Goal: Task Accomplishment & Management: Use online tool/utility

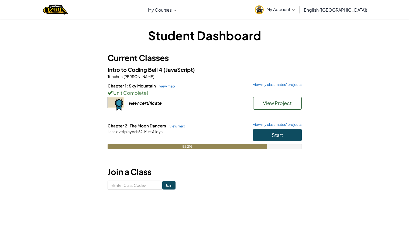
click at [198, 149] on div "Chapter 2: The Moon Dancers view map view my classmates' projects Start Last le…" at bounding box center [205, 140] width 194 height 35
click at [176, 125] on link "view map" at bounding box center [176, 126] width 18 height 4
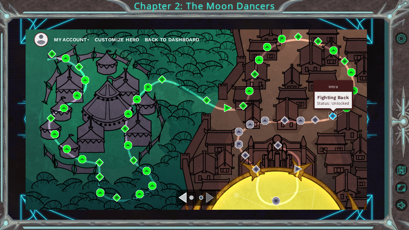
click at [333, 116] on img at bounding box center [333, 116] width 8 height 8
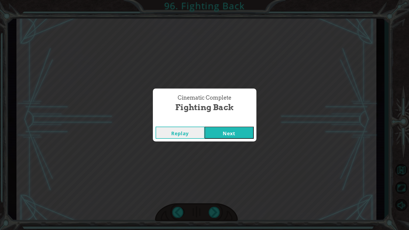
click at [228, 117] on div "Cinematic Complete Fighting Back" at bounding box center [205, 103] width 104 height 30
click at [237, 136] on button "Next" at bounding box center [229, 132] width 49 height 12
click at [238, 134] on button "Next" at bounding box center [229, 132] width 49 height 12
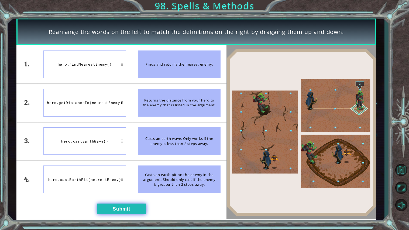
click at [125, 210] on button "Submit" at bounding box center [121, 208] width 49 height 11
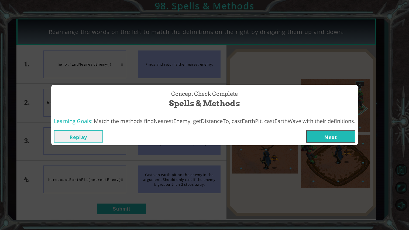
click at [315, 134] on button "Next" at bounding box center [330, 136] width 49 height 12
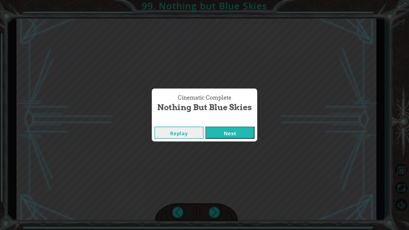
click at [239, 129] on button "Next" at bounding box center [229, 132] width 49 height 12
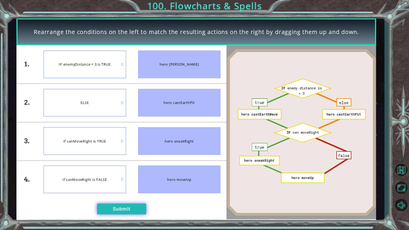
click at [130, 207] on button "Submit" at bounding box center [121, 208] width 49 height 11
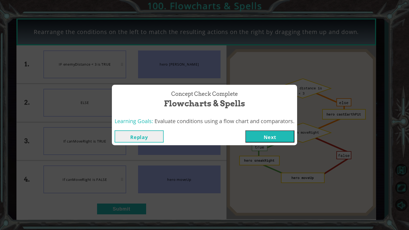
click at [265, 138] on button "Next" at bounding box center [269, 136] width 49 height 12
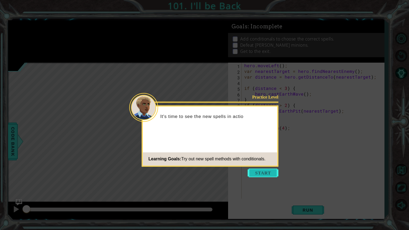
click at [265, 173] on button "Start" at bounding box center [263, 172] width 31 height 9
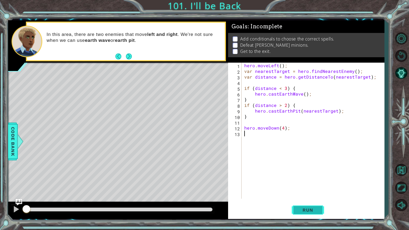
click at [305, 206] on button "Run" at bounding box center [308, 210] width 32 height 16
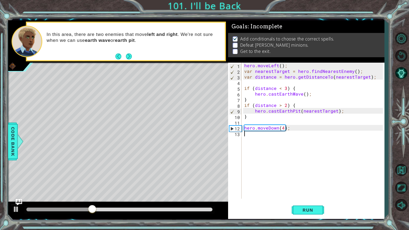
click at [288, 130] on div "hero . moveLeft ( ) ; var nearestTarget = hero . findNearestEnemy ( ) ; var dis…" at bounding box center [314, 136] width 142 height 147
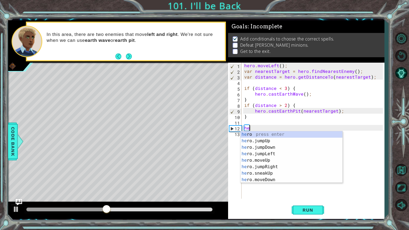
type textarea "h"
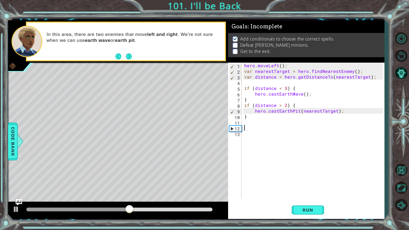
type textarea "h"
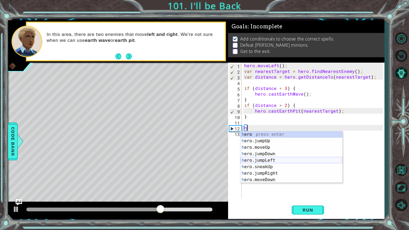
click at [284, 159] on div "h ero press enter h ero.jumpUp press enter h ero.moveUp press enter h ero.jumpD…" at bounding box center [292, 163] width 102 height 65
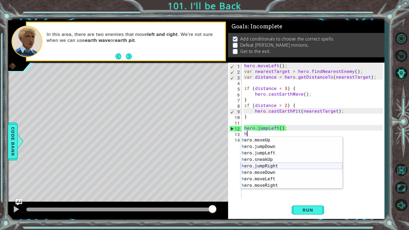
scroll to position [16, 0]
click at [275, 174] on div "h ero.moveUp press enter h ero.jumpDown press enter h ero.jumpLeft press enter …" at bounding box center [292, 166] width 102 height 65
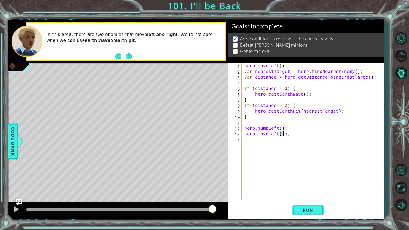
type textarea "hero.moveLeft(3);"
click at [248, 141] on div "hero . moveLeft ( ) ; var nearestTarget = hero . findNearestEnemy ( ) ; var dis…" at bounding box center [314, 136] width 142 height 147
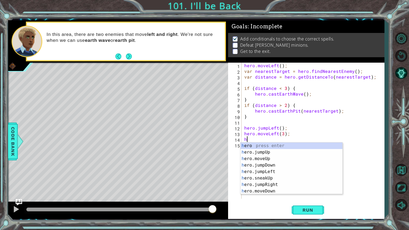
scroll to position [0, 0]
click at [272, 190] on div "h ero press enter h ero.jumpUp press enter h ero.moveUp press enter h ero.jumpD…" at bounding box center [292, 174] width 102 height 65
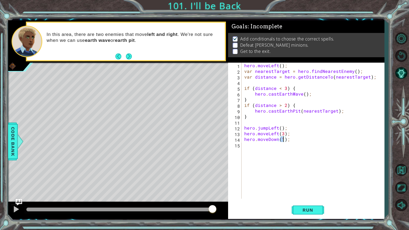
type textarea "hero.moveDown();"
click at [249, 148] on div "hero . moveLeft ( ) ; var nearestTarget = hero . findNearestEnemy ( ) ; var dis…" at bounding box center [314, 136] width 142 height 147
type textarea "h"
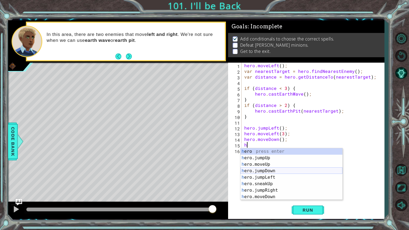
click at [272, 170] on div "h ero press enter h ero.jumpUp press enter h ero.moveUp press enter h ero.jumpD…" at bounding box center [292, 180] width 102 height 65
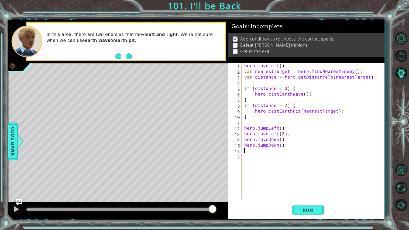
type textarea "h"
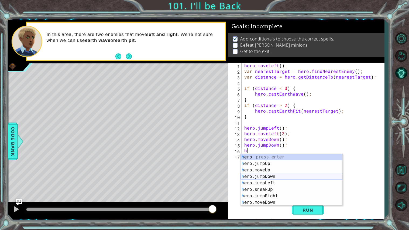
click at [276, 176] on div "h ero press enter h ero.jumpUp press enter h ero.moveUp press enter h ero.jumpD…" at bounding box center [292, 186] width 102 height 65
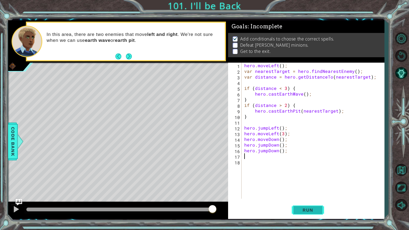
click at [298, 208] on span "Run" at bounding box center [307, 209] width 21 height 5
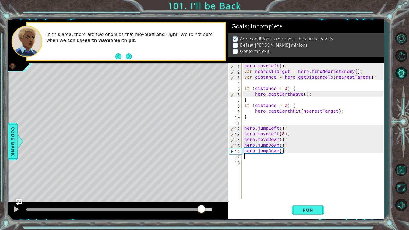
drag, startPoint x: 52, startPoint y: 211, endPoint x: 201, endPoint y: 212, distance: 149.1
click at [201, 212] on div at bounding box center [202, 209] width 10 height 10
click at [290, 152] on div "hero . moveLeft ( ) ; var nearestTarget = hero . findNearestEnemy ( ) ; var dis…" at bounding box center [314, 136] width 142 height 147
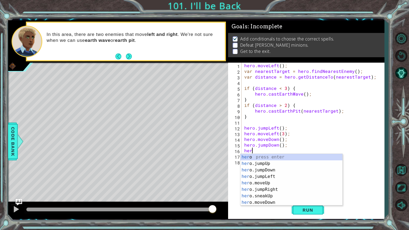
type textarea "h"
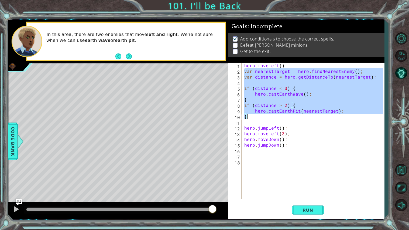
drag, startPoint x: 244, startPoint y: 70, endPoint x: 310, endPoint y: 116, distance: 80.6
click at [310, 116] on div "hero . moveLeft ( ) ; var nearestTarget = hero . findNearestEnemy ( ) ; var dis…" at bounding box center [314, 136] width 142 height 147
type textarea "hero.castEarthPit(nearestTarget); }"
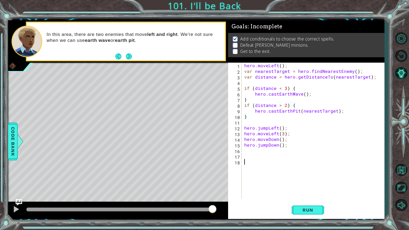
click at [254, 159] on div "hero . moveLeft ( ) ; var nearestTarget = hero . findNearestEnemy ( ) ; var dis…" at bounding box center [314, 136] width 142 height 147
click at [254, 158] on div "hero . moveLeft ( ) ; var nearestTarget = hero . findNearestEnemy ( ) ; var dis…" at bounding box center [314, 136] width 142 height 147
paste textarea "}"
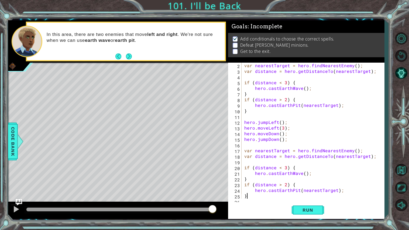
scroll to position [11, 0]
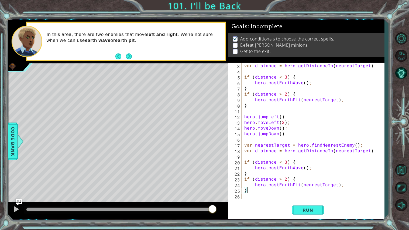
click at [252, 143] on div "var distance = hero . getDistanceTo ( nearestTarget ) ; if ( distance < 3 ) { h…" at bounding box center [314, 136] width 142 height 147
type textarea "distance = hero.getDistanceTo(nearestTarget);"
click at [306, 207] on button "Run" at bounding box center [308, 210] width 32 height 16
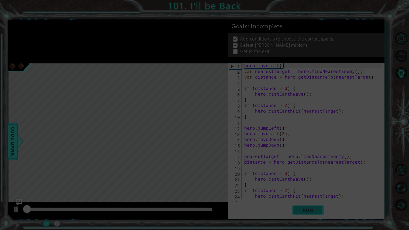
scroll to position [0, 0]
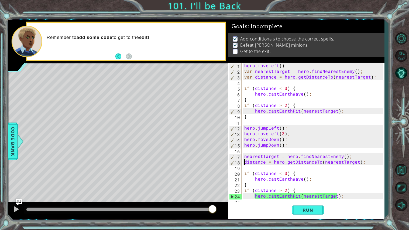
drag, startPoint x: 31, startPoint y: 208, endPoint x: 215, endPoint y: 217, distance: 184.7
click at [215, 217] on div at bounding box center [118, 209] width 220 height 17
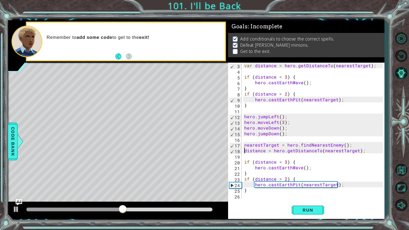
scroll to position [11, 0]
click at [247, 200] on div "distance = hero.getDistanceTo(nearestTarget); 3 4 5 6 7 8 9 10 11 12 13 14 15 1…" at bounding box center [306, 141] width 156 height 156
click at [247, 198] on div "var distance = hero . getDistanceTo ( nearestTarget ) ; if ( distance < 3 ) { h…" at bounding box center [314, 136] width 142 height 147
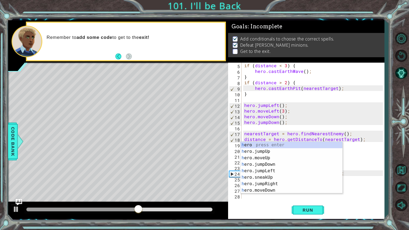
scroll to position [22, 0]
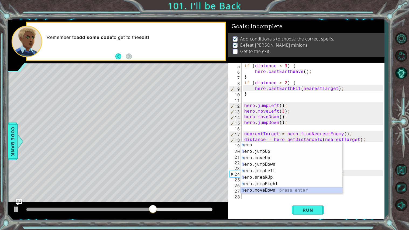
click at [279, 191] on div "h ero press enter h ero.jumpUp press enter h ero.moveUp press enter h ero.jumpD…" at bounding box center [292, 174] width 102 height 65
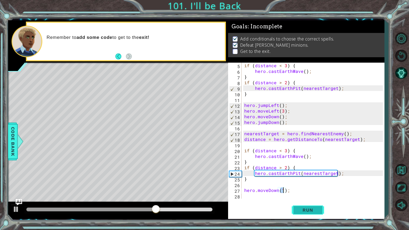
type textarea "hero.moveDown(1);"
click at [310, 209] on span "Run" at bounding box center [307, 209] width 21 height 5
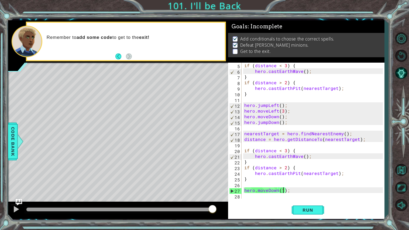
drag, startPoint x: 43, startPoint y: 207, endPoint x: 213, endPoint y: 204, distance: 170.2
click at [213, 204] on div at bounding box center [118, 209] width 220 height 17
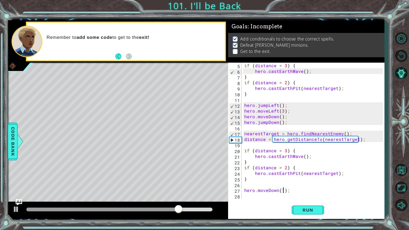
click at [288, 125] on div "if ( distance < 3 ) { hero . castEarthWave ( ) ; } if ( distance > 2 ) { hero .…" at bounding box center [314, 136] width 142 height 147
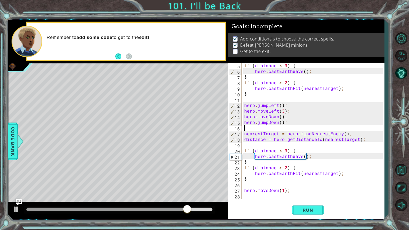
click at [288, 124] on div "if ( distance < 3 ) { hero . castEarthWave ( ) ; } if ( distance > 2 ) { hero .…" at bounding box center [314, 136] width 142 height 147
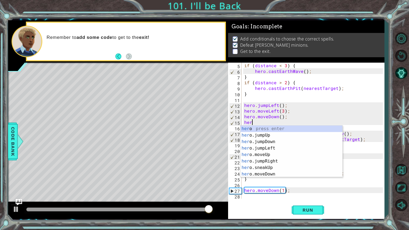
type textarea "h"
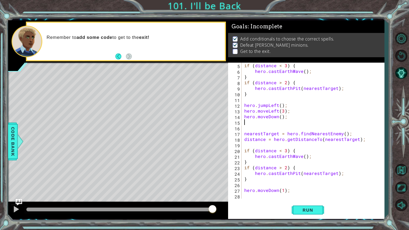
scroll to position [17, 0]
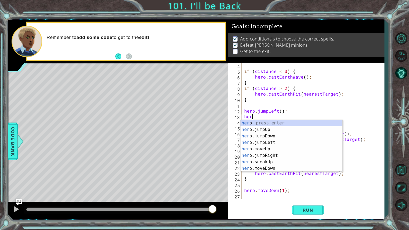
type textarea "h"
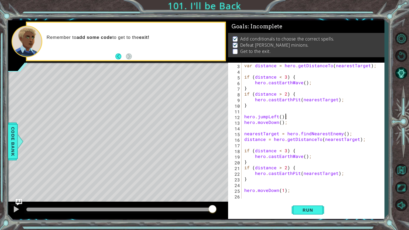
scroll to position [11, 0]
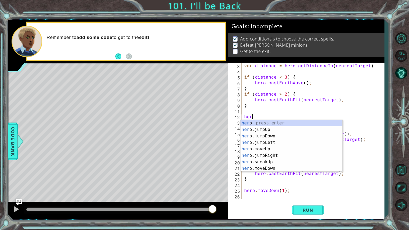
type textarea "h"
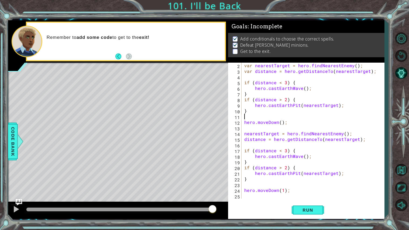
scroll to position [5, 0]
click at [281, 123] on div "var nearestTarget = hero . findNearestEnemy ( ) ; var distance = hero . getDist…" at bounding box center [314, 136] width 142 height 147
click at [284, 190] on div "var nearestTarget = hero . findNearestEnemy ( ) ; var distance = hero . getDist…" at bounding box center [314, 136] width 142 height 147
click at [277, 191] on div "var nearestTarget = hero . findNearestEnemy ( ) ; var distance = hero . getDist…" at bounding box center [314, 136] width 142 height 147
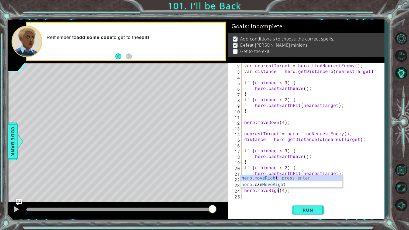
scroll to position [0, 2]
type textarea "hero.moveRight(4);"
click at [263, 199] on div "hero.moveRight(4); 2 3 4 5 6 7 8 9 10 11 12 13 14 15 16 17 18 19 20 21 22 23 24…" at bounding box center [306, 141] width 156 height 156
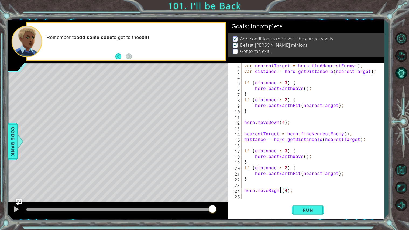
click at [258, 198] on div "var nearestTarget = hero . findNearestEnemy ( ) ; var distance = hero . getDist…" at bounding box center [314, 136] width 142 height 147
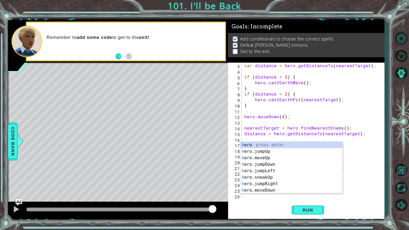
scroll to position [11, 0]
click at [277, 181] on div "h ero press enter h ero.jumpUp press enter h ero.moveUp press enter h ero.jumpD…" at bounding box center [292, 174] width 102 height 65
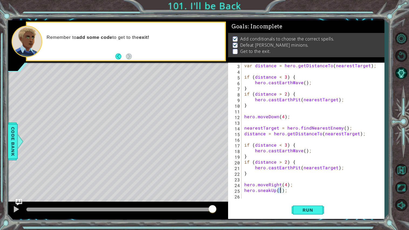
click at [275, 190] on div "var distance = hero . getDistanceTo ( nearestTarget ) ; if ( distance < 3 ) { h…" at bounding box center [314, 136] width 142 height 147
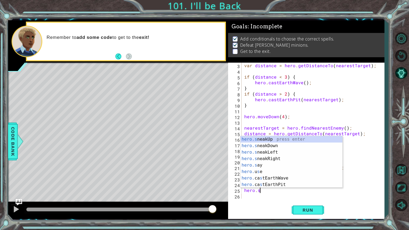
type textarea "hero."
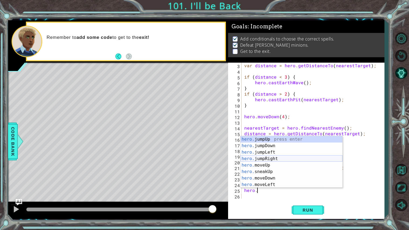
click at [275, 159] on div "hero. jumpUp press enter hero. jumpDown press enter hero. jumpLeft press enter …" at bounding box center [292, 168] width 102 height 65
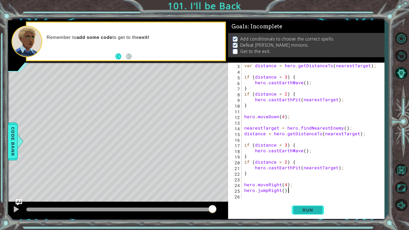
type textarea "hero.jumpRight();"
click at [301, 210] on span "Run" at bounding box center [307, 209] width 21 height 5
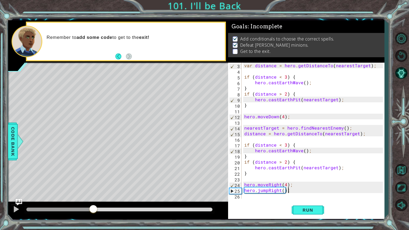
drag, startPoint x: 33, startPoint y: 210, endPoint x: 93, endPoint y: 228, distance: 62.5
click at [93, 228] on div "1 ההההההההההההההההההההההההההההההההההההההההההההההההההההההההההההההההההההההההההההה…" at bounding box center [204, 115] width 409 height 230
drag, startPoint x: 145, startPoint y: 209, endPoint x: 94, endPoint y: 212, distance: 50.8
click at [94, 212] on div at bounding box center [94, 209] width 10 height 10
click at [252, 178] on div "var distance = hero . getDistanceTo ( nearestTarget ) ; if ( distance < 3 ) { h…" at bounding box center [314, 136] width 142 height 147
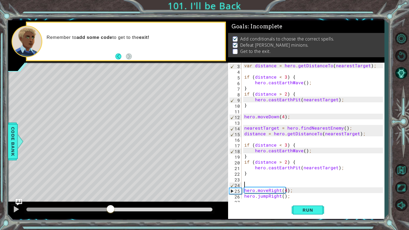
drag, startPoint x: 154, startPoint y: 207, endPoint x: 109, endPoint y: 211, distance: 45.7
click at [109, 211] on div at bounding box center [111, 209] width 10 height 10
click at [308, 212] on span "Run" at bounding box center [307, 209] width 21 height 5
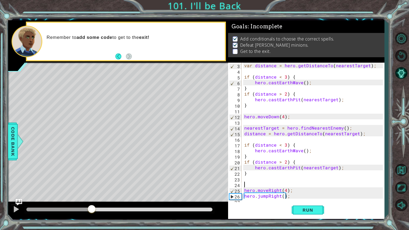
drag, startPoint x: 34, startPoint y: 209, endPoint x: 92, endPoint y: 206, distance: 58.3
click at [92, 206] on div at bounding box center [92, 209] width 10 height 10
